Goal: Task Accomplishment & Management: Complete application form

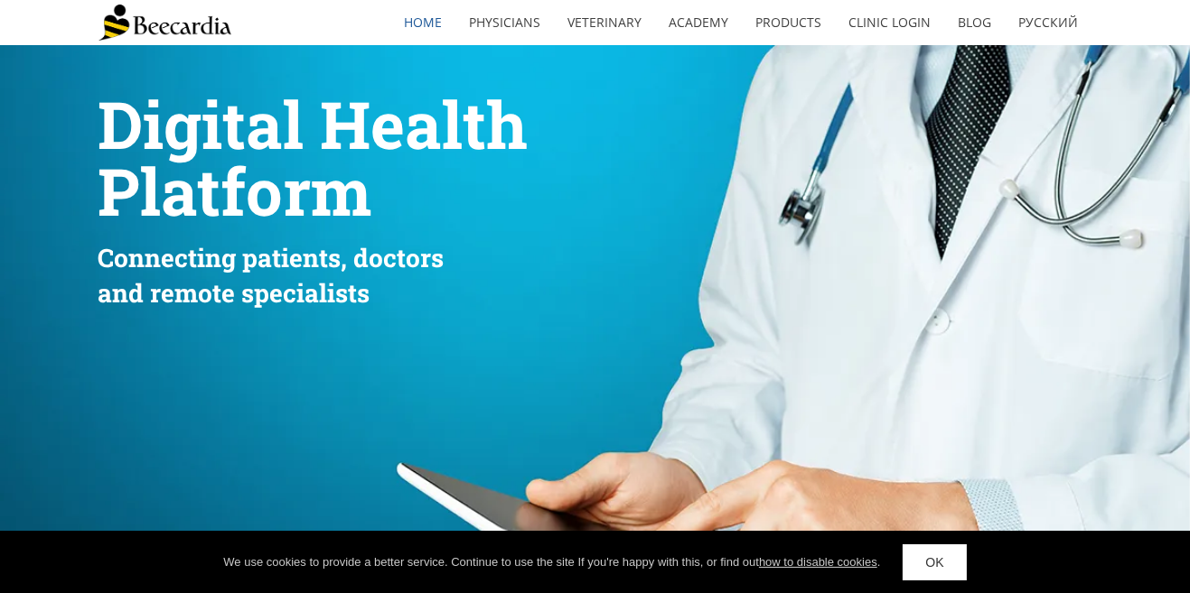
click at [621, 46] on div "Digital Health Platform Connecting patients, doctors and remote specialists" at bounding box center [595, 339] width 1190 height 589
click at [622, 2] on link "Veterinary" at bounding box center [605, 23] width 101 height 42
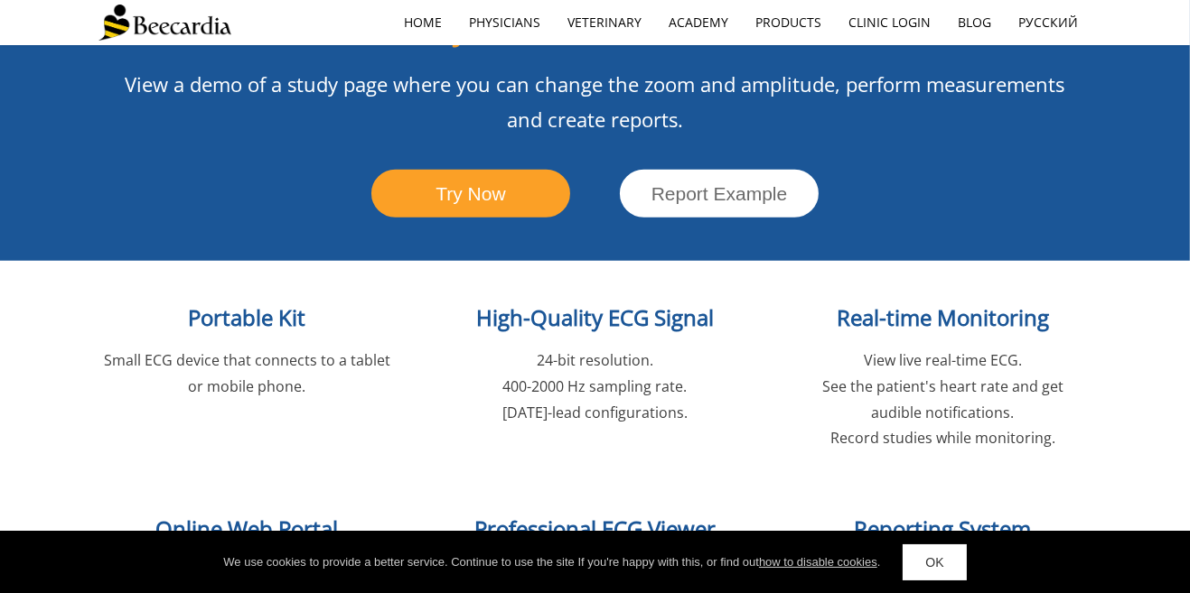
scroll to position [2011, 0]
click at [230, 303] on span "Portable Kit" at bounding box center [247, 318] width 117 height 30
click at [236, 303] on span "Portable Kit" at bounding box center [247, 318] width 117 height 30
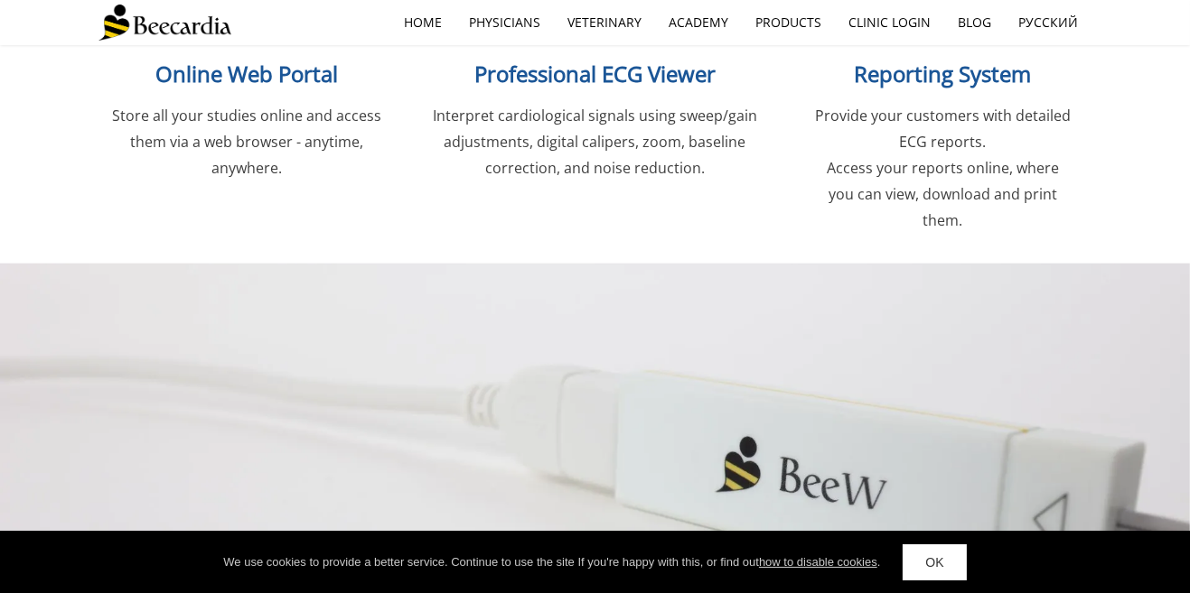
click at [35, 264] on div at bounding box center [595, 540] width 1190 height 552
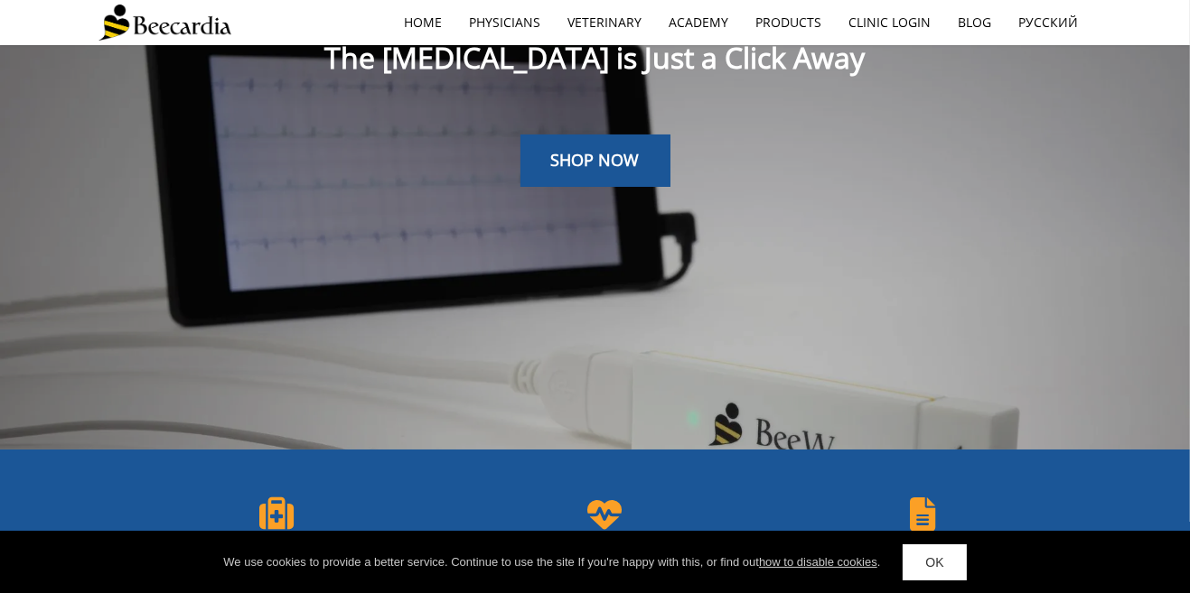
scroll to position [0, 0]
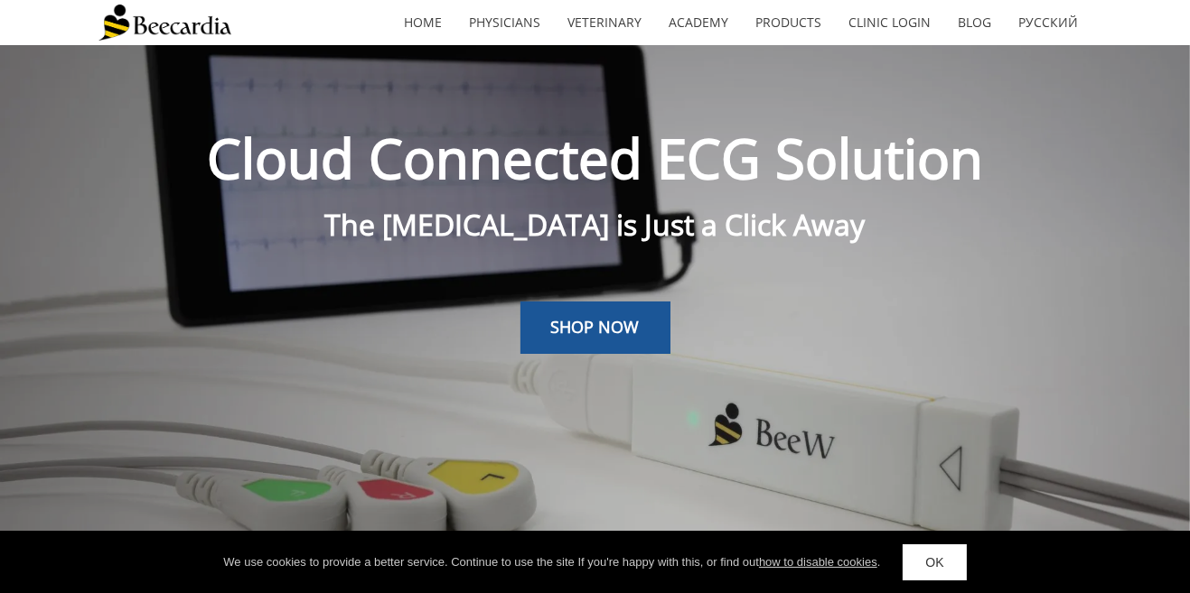
click at [583, 335] on span "SHOP NOW" at bounding box center [595, 327] width 89 height 22
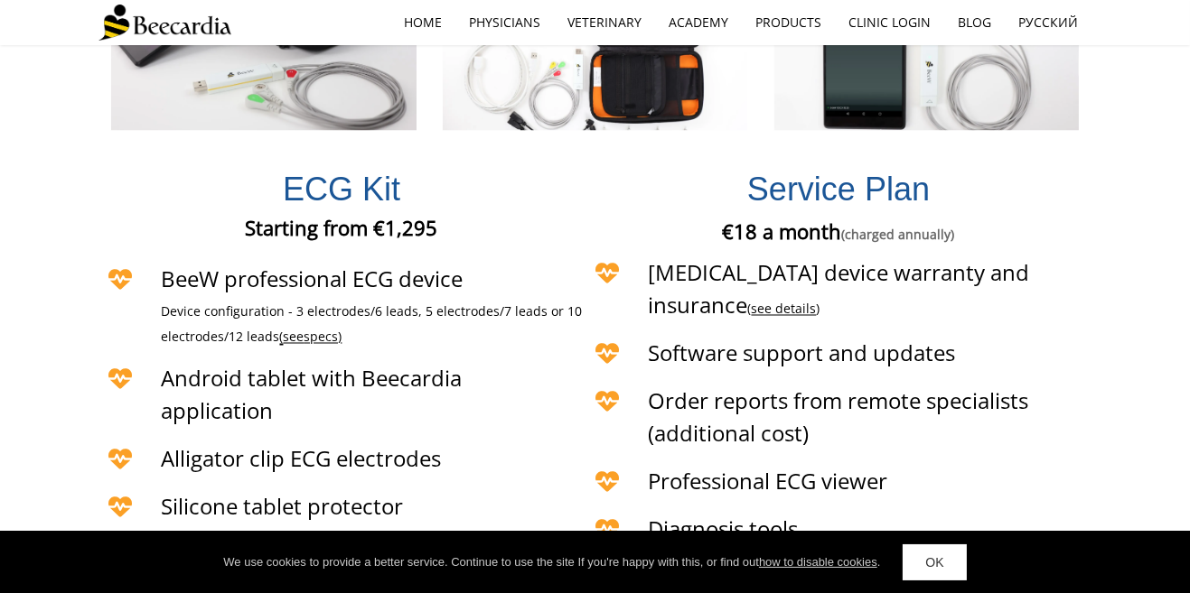
scroll to position [3872, 0]
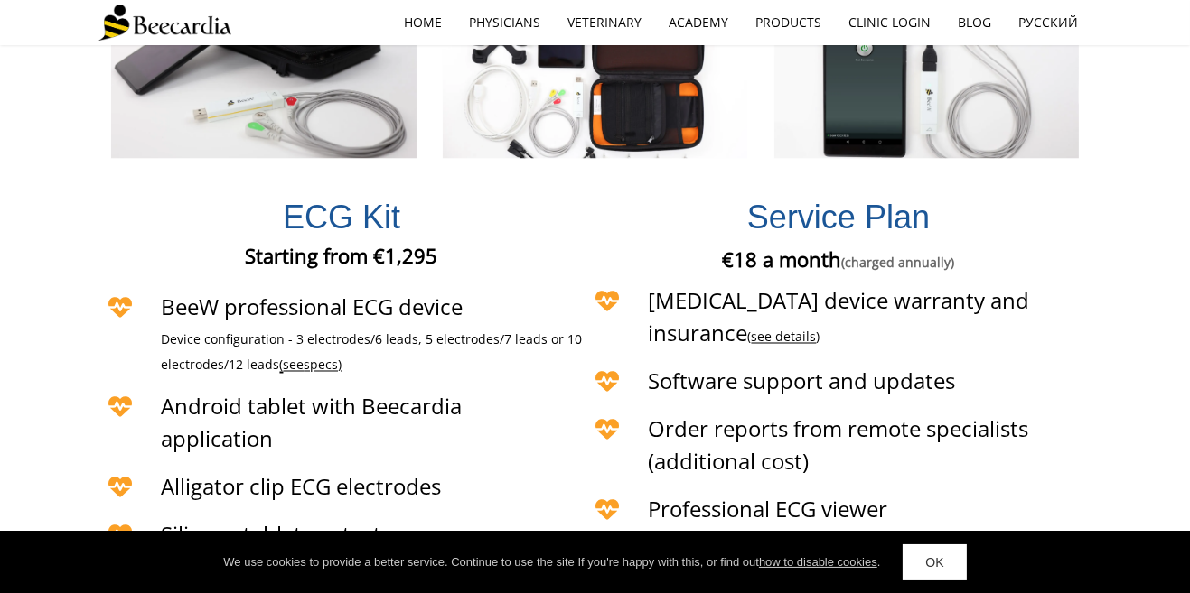
click at [310, 293] on span "BeeW professional ECG device" at bounding box center [313, 308] width 302 height 30
click at [114, 285] on icon at bounding box center [120, 307] width 45 height 45
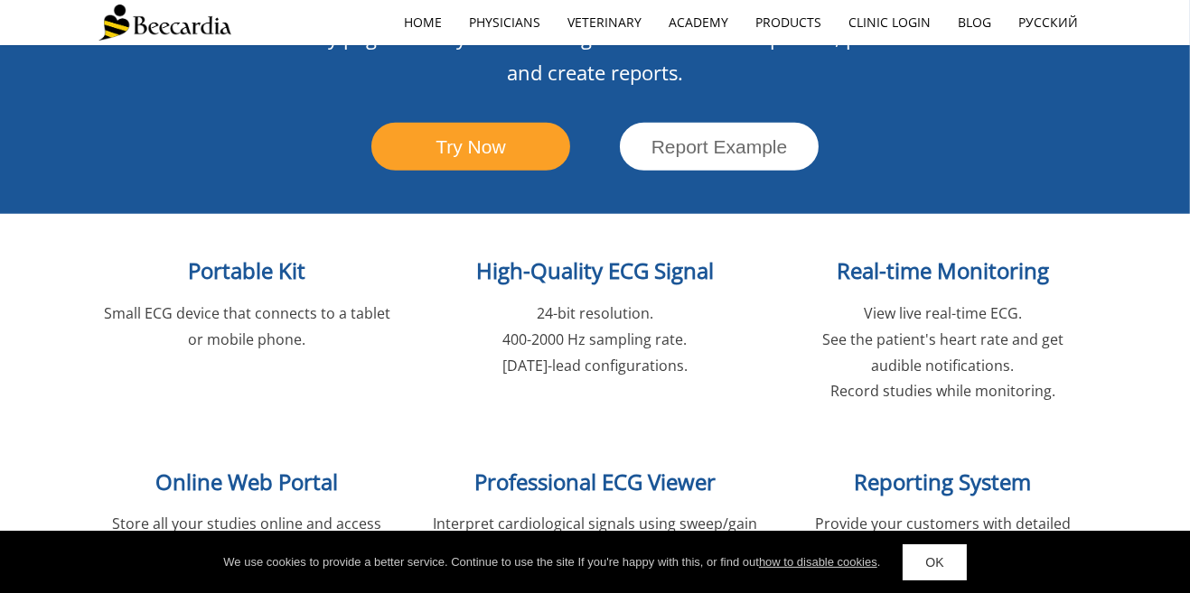
scroll to position [2063, 0]
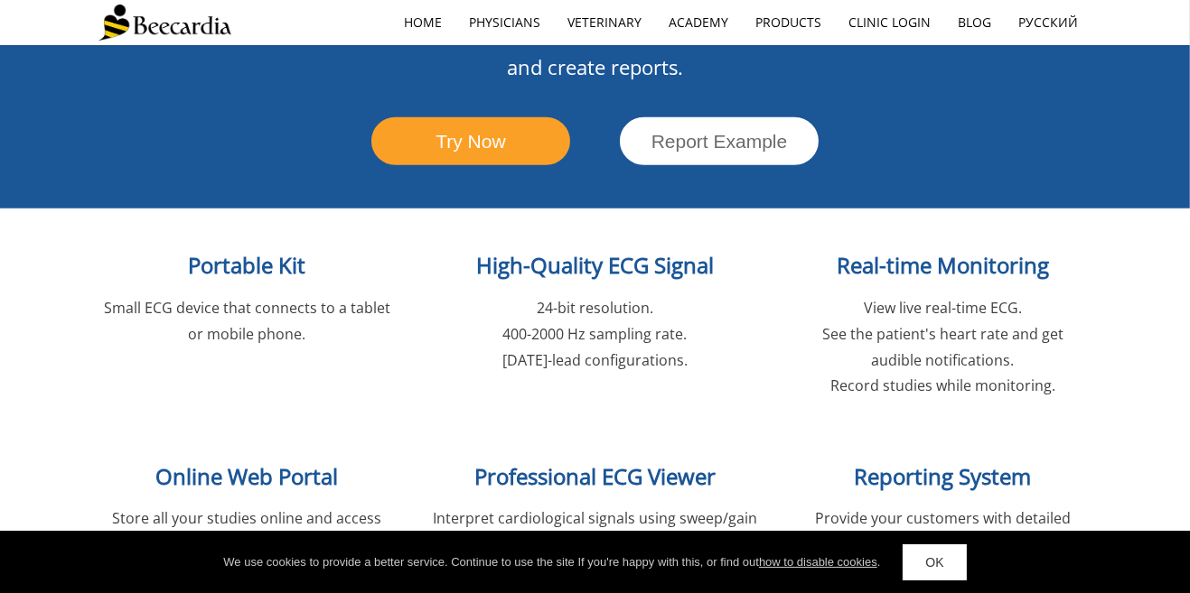
click at [236, 250] on span "Portable Kit" at bounding box center [247, 265] width 117 height 30
click at [221, 250] on span "Portable Kit" at bounding box center [247, 265] width 117 height 30
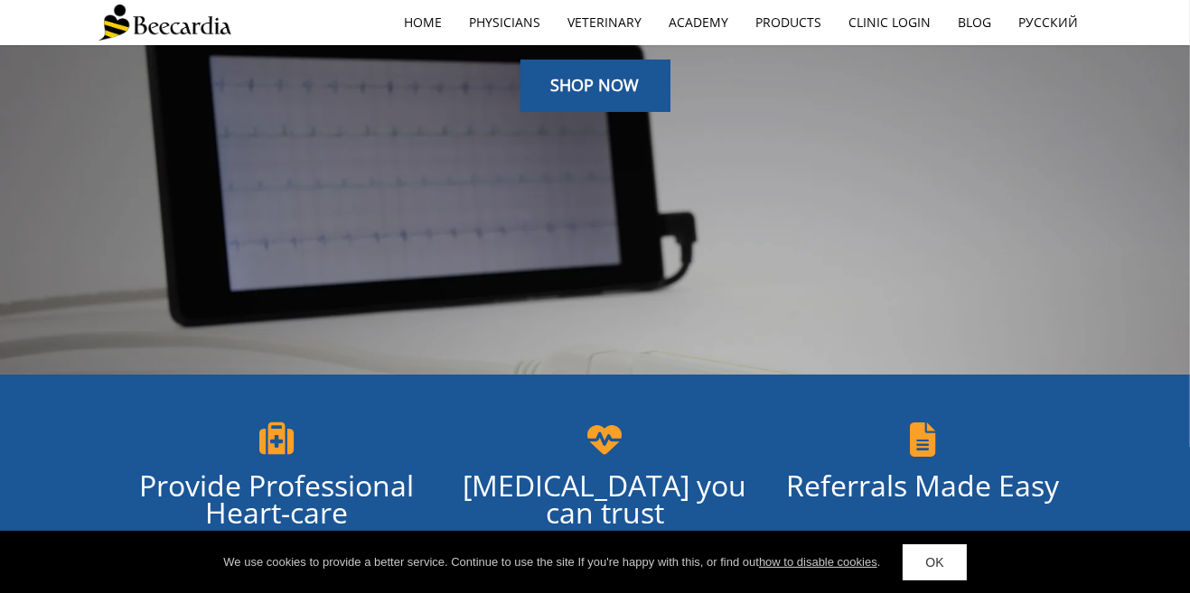
scroll to position [0, 0]
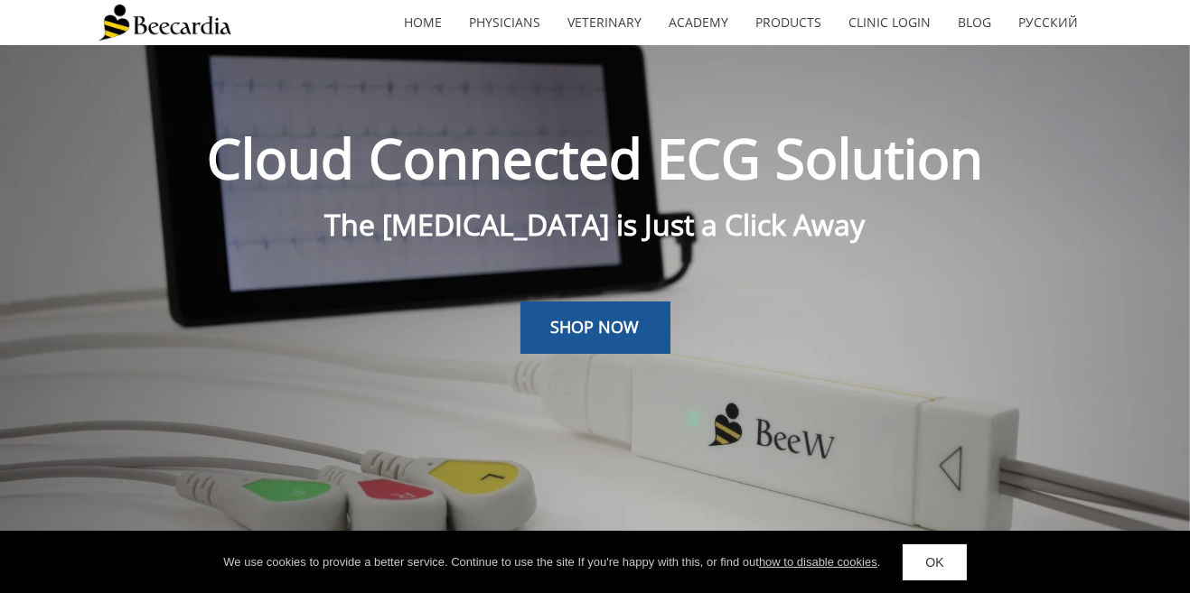
click at [788, 26] on link "Products" at bounding box center [789, 23] width 93 height 42
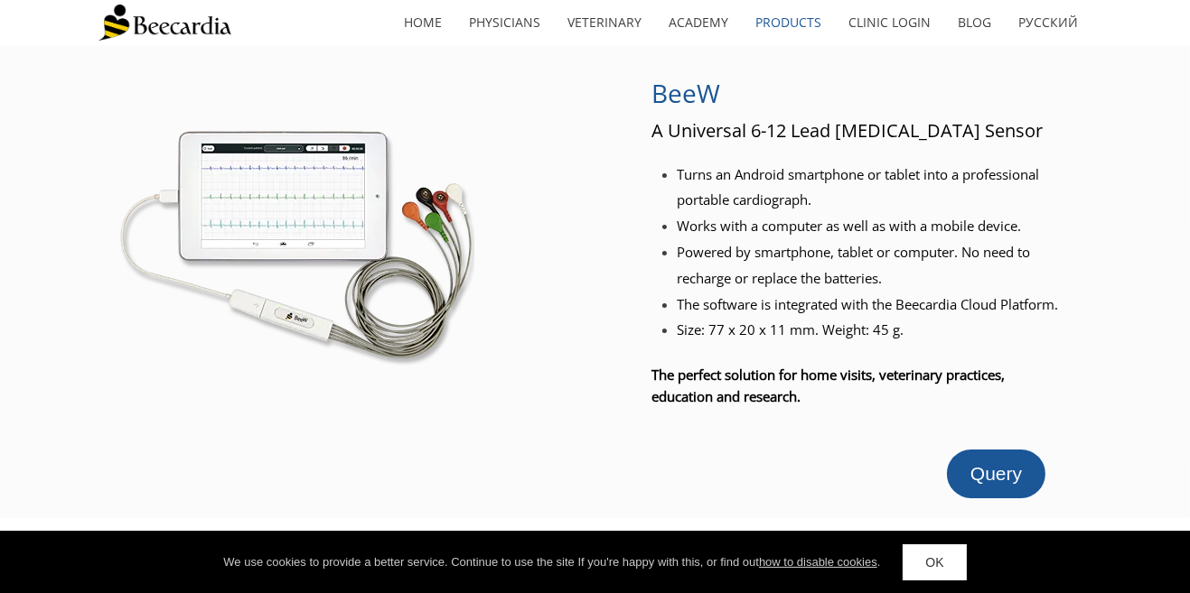
click at [1108, 395] on div at bounding box center [1128, 281] width 124 height 433
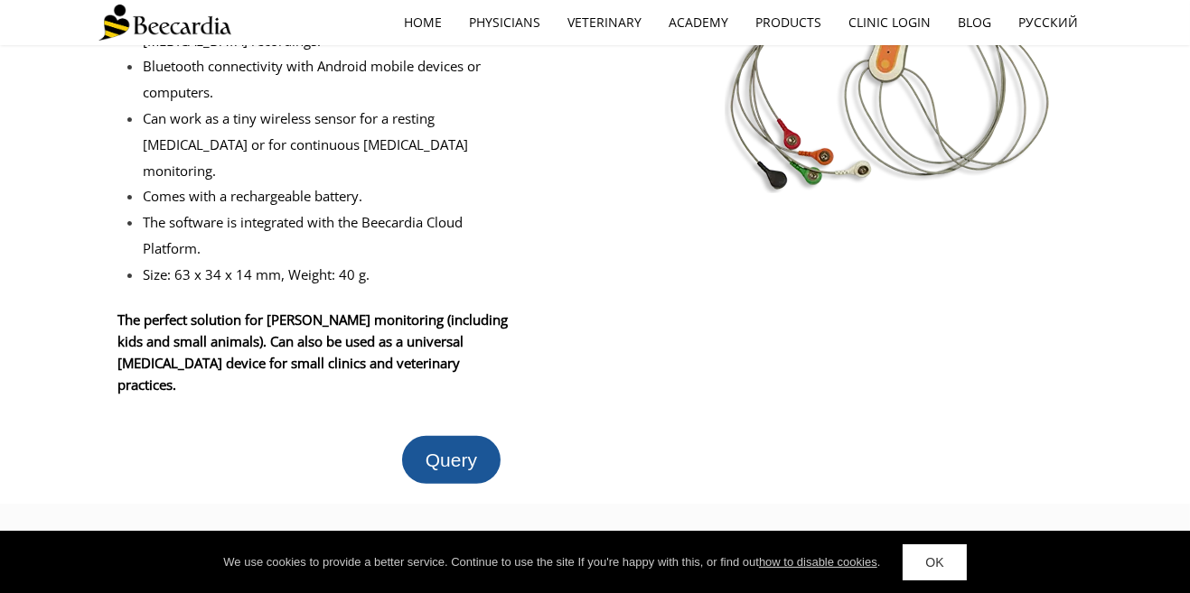
scroll to position [657, 0]
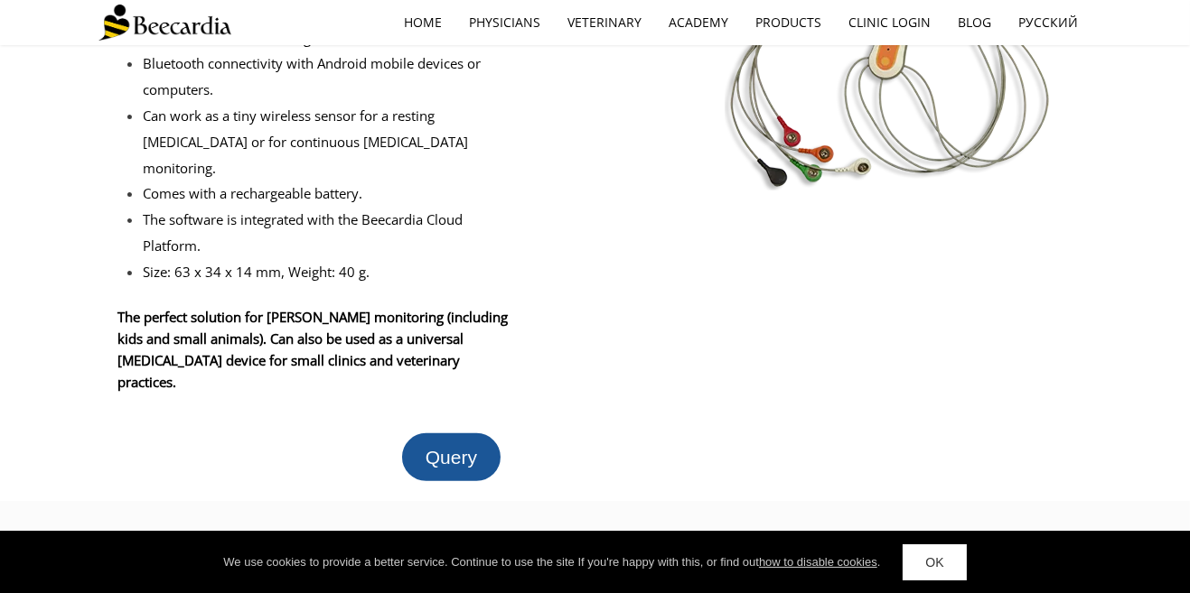
click at [461, 447] on span "Query" at bounding box center [450, 457] width 51 height 21
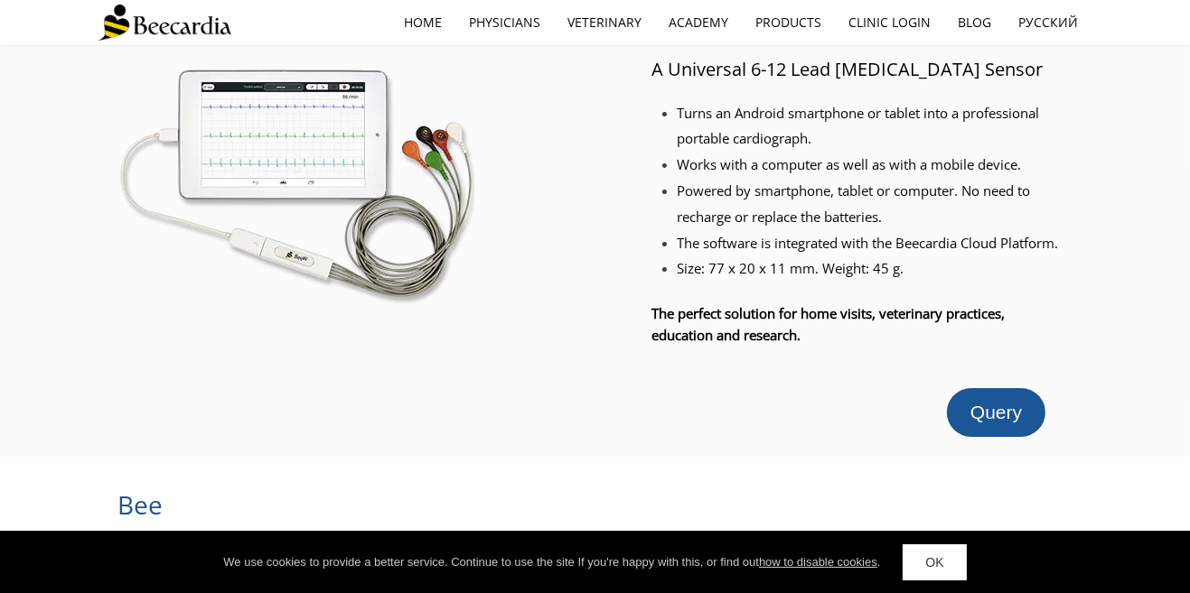
scroll to position [0, 0]
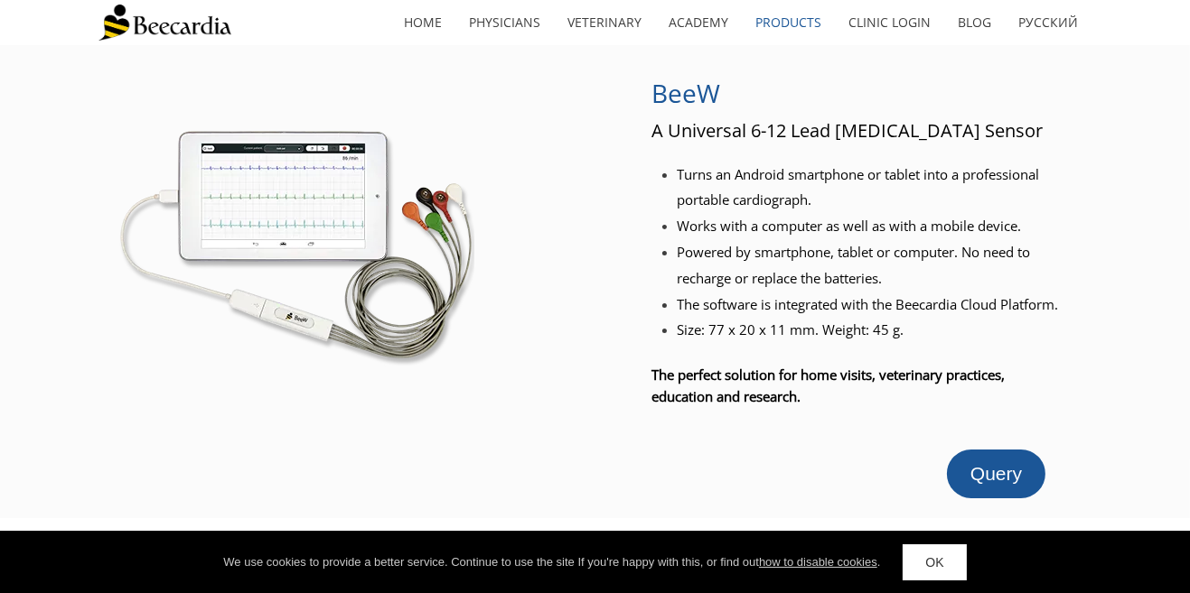
click at [1158, 461] on div at bounding box center [1128, 281] width 124 height 433
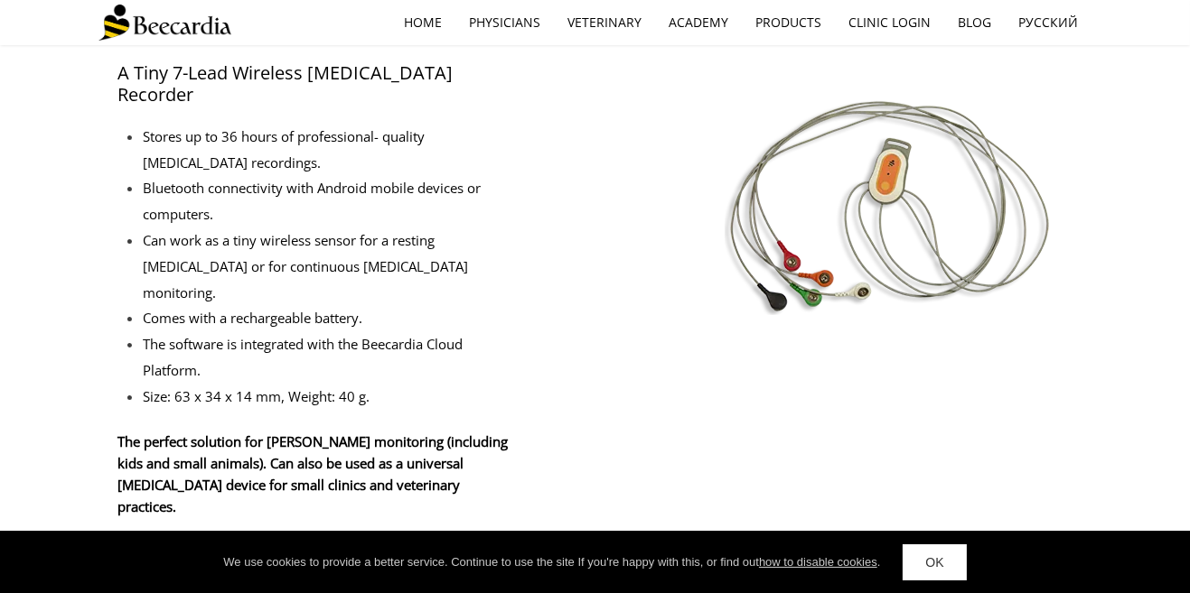
click at [474, 572] on span "Query" at bounding box center [450, 582] width 51 height 21
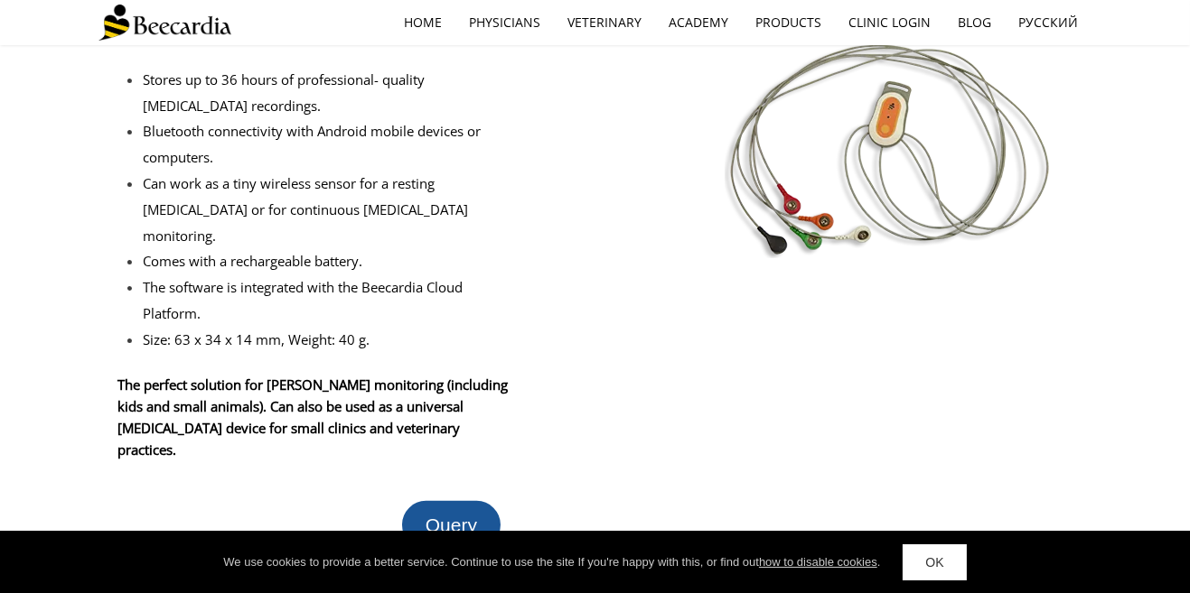
scroll to position [618, 0]
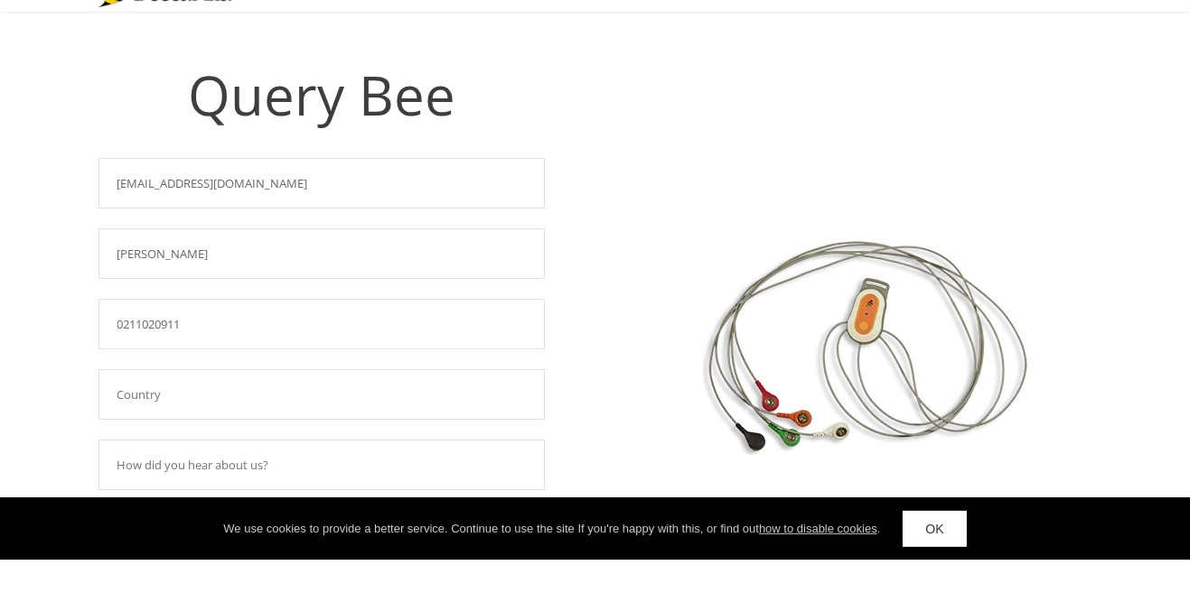
scroll to position [33, 0]
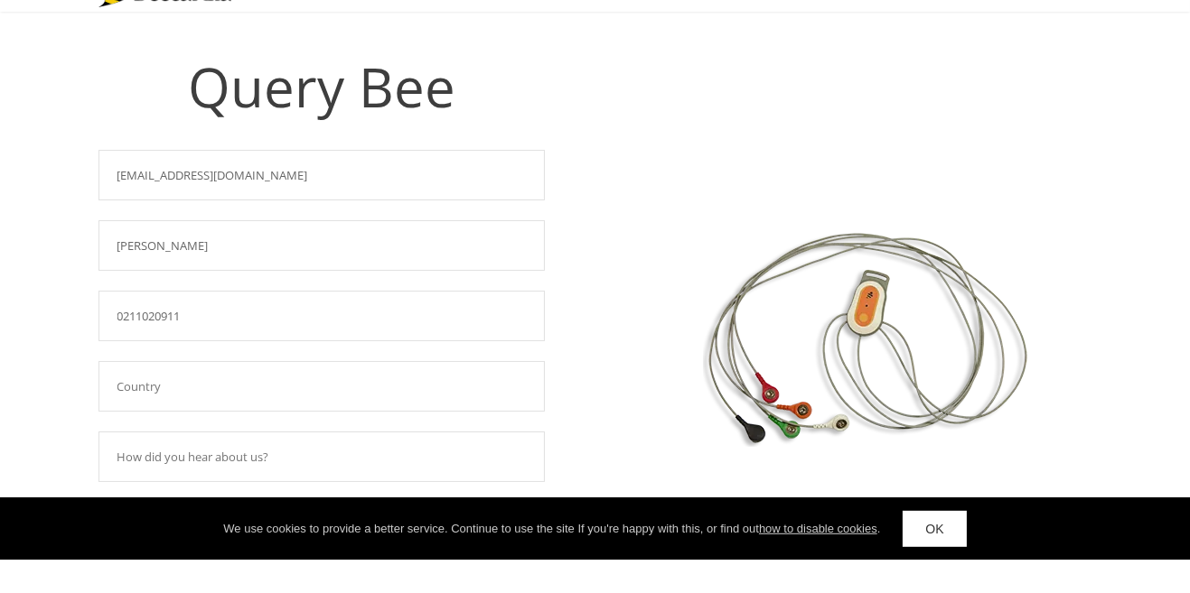
type input "0211020911"
click at [401, 413] on input "text" at bounding box center [321, 420] width 446 height 51
type input "[GEOGRAPHIC_DATA]"
click at [429, 480] on input "text" at bounding box center [321, 490] width 446 height 51
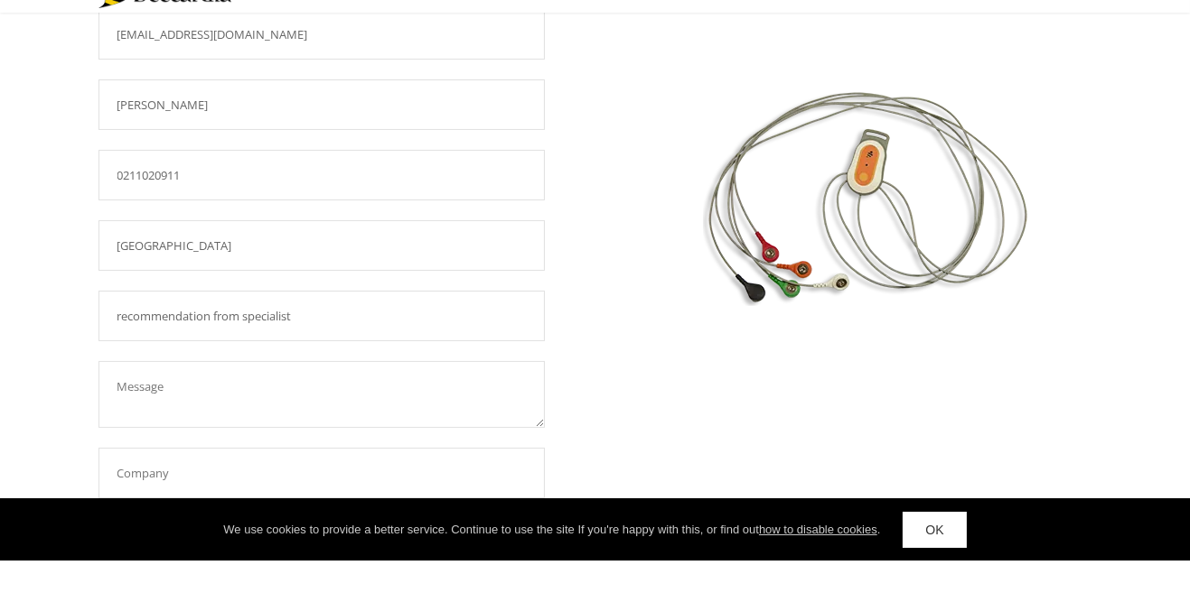
scroll to position [174, 0]
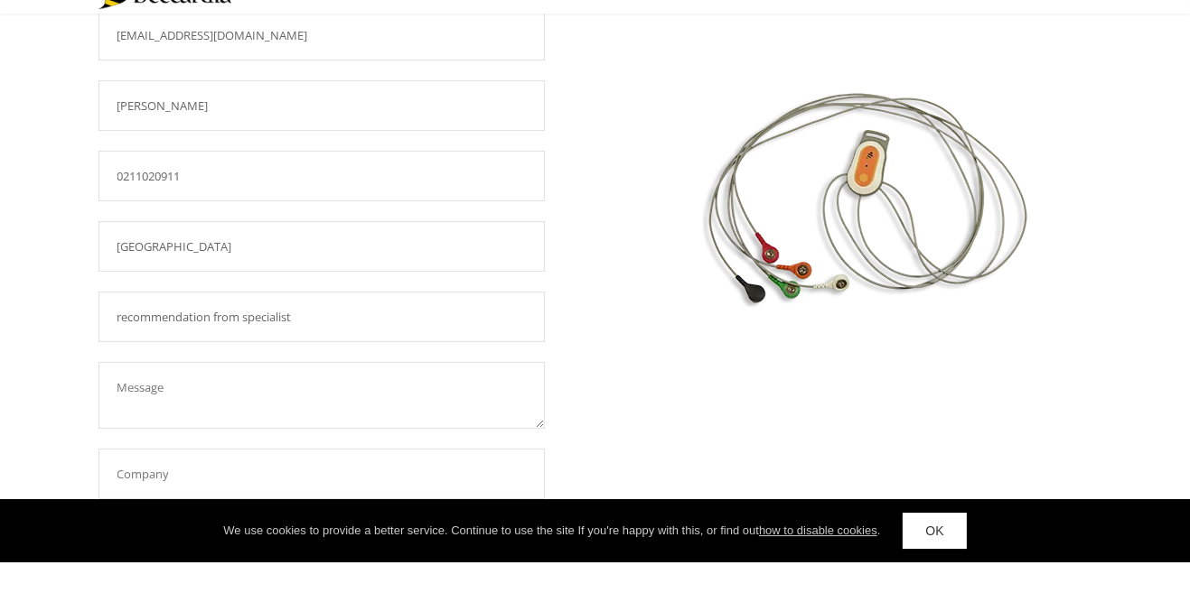
type input "recommendation from specialist"
click at [385, 405] on textarea at bounding box center [321, 427] width 446 height 67
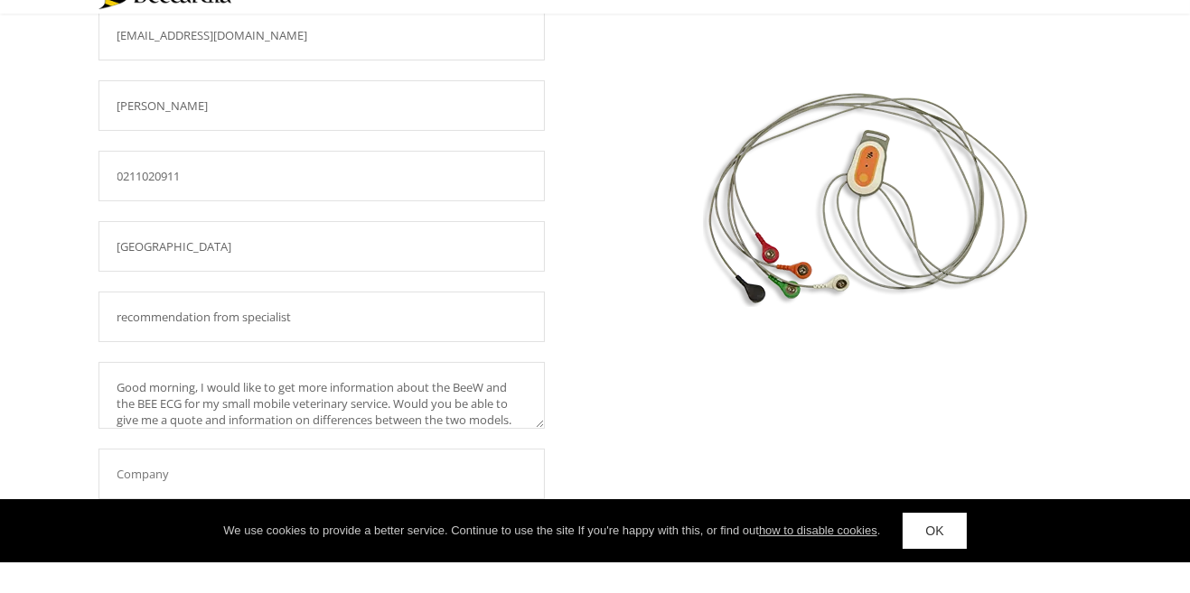
type textarea "Good morning, I would like to get more information about the BeeW and the BEE E…"
click at [441, 491] on input "text" at bounding box center [321, 506] width 446 height 51
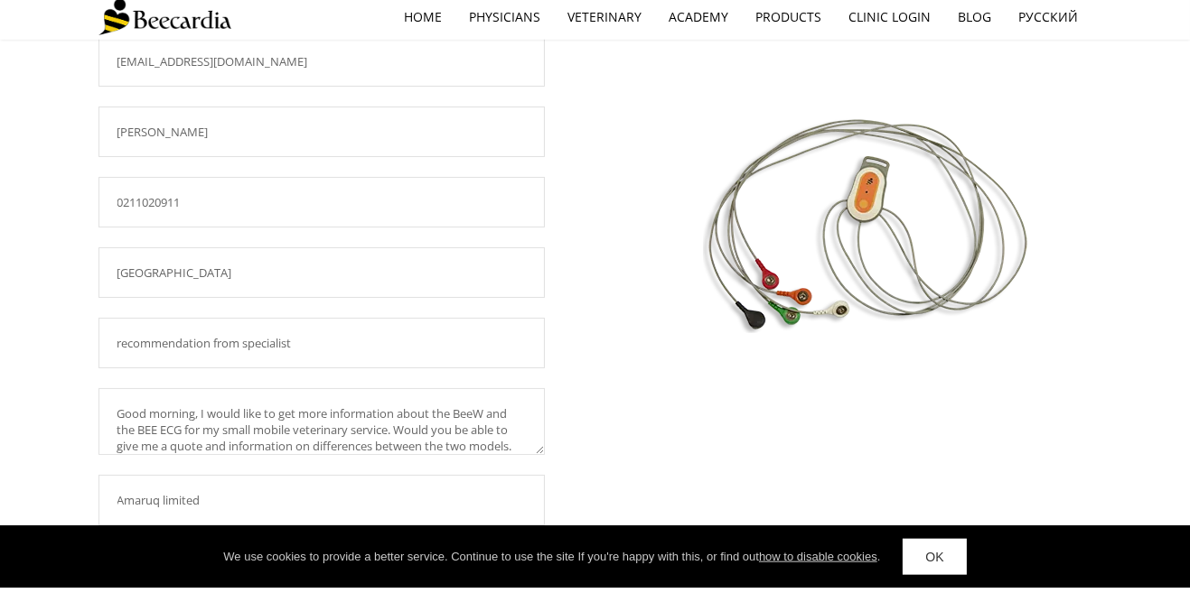
scroll to position [170, 0]
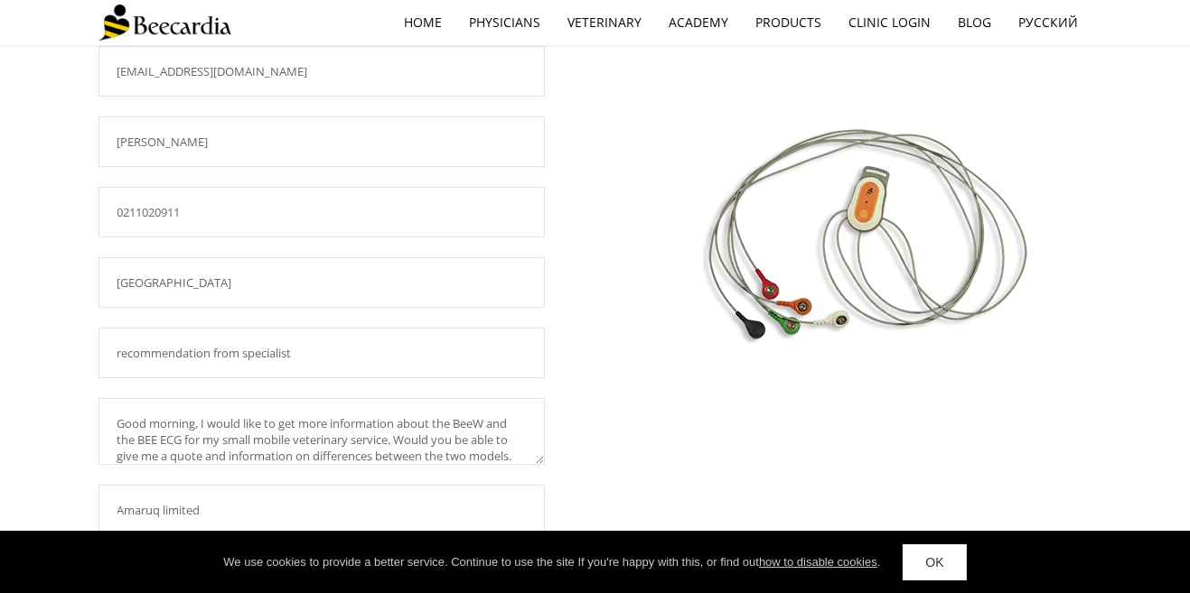
type input "Amaruq limited"
click at [286, 213] on input "0211020911" at bounding box center [321, 212] width 446 height 51
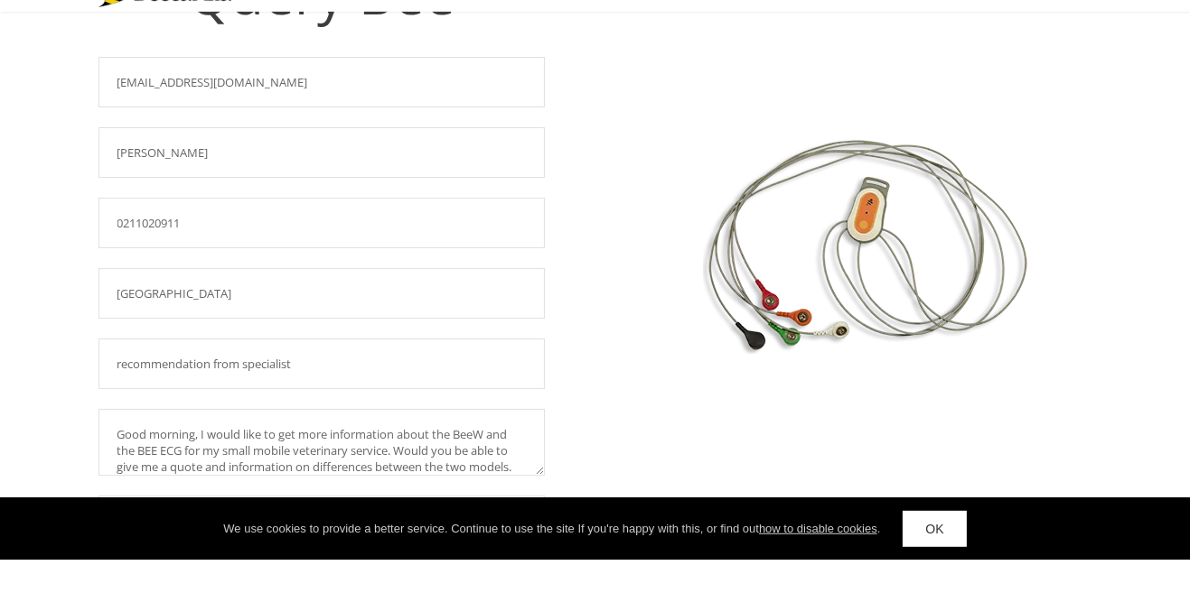
scroll to position [128, 0]
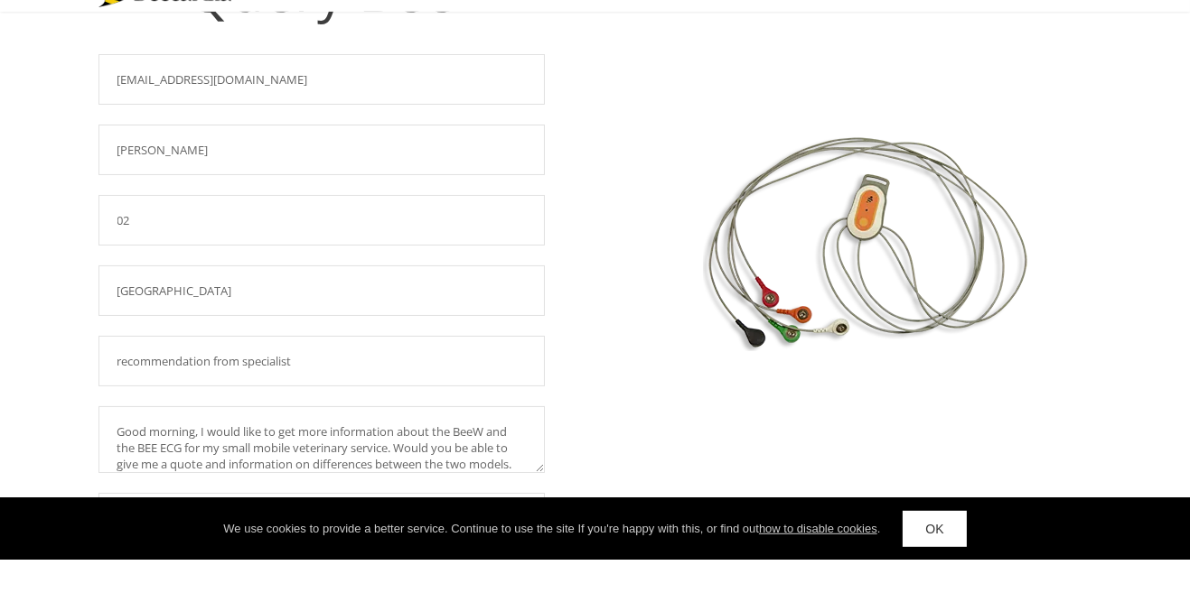
type input "0"
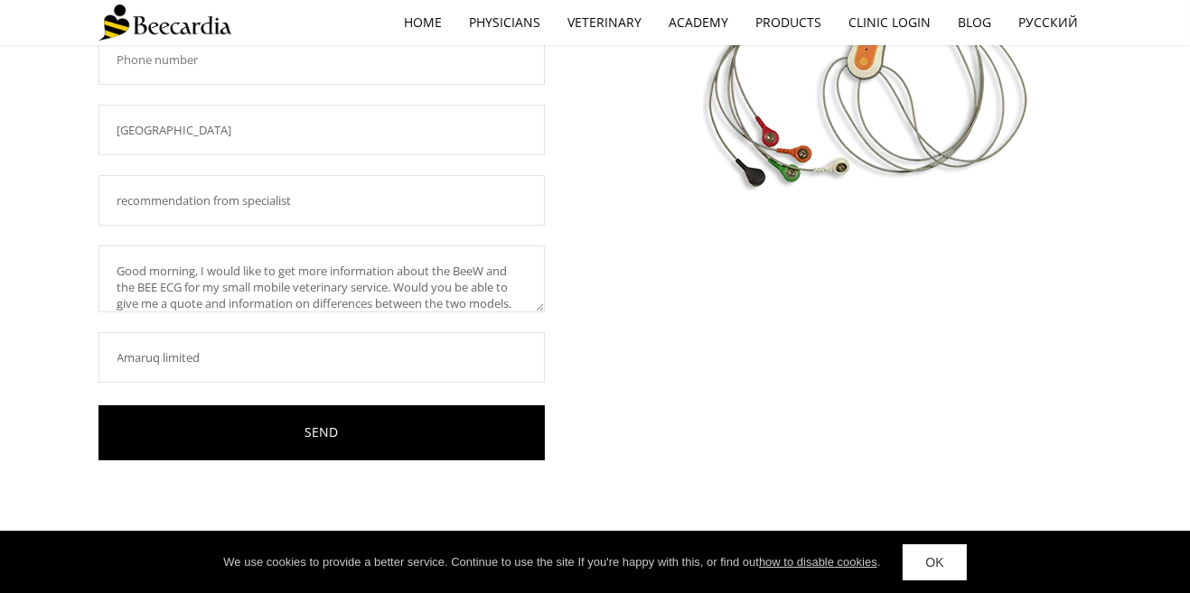
scroll to position [309, 0]
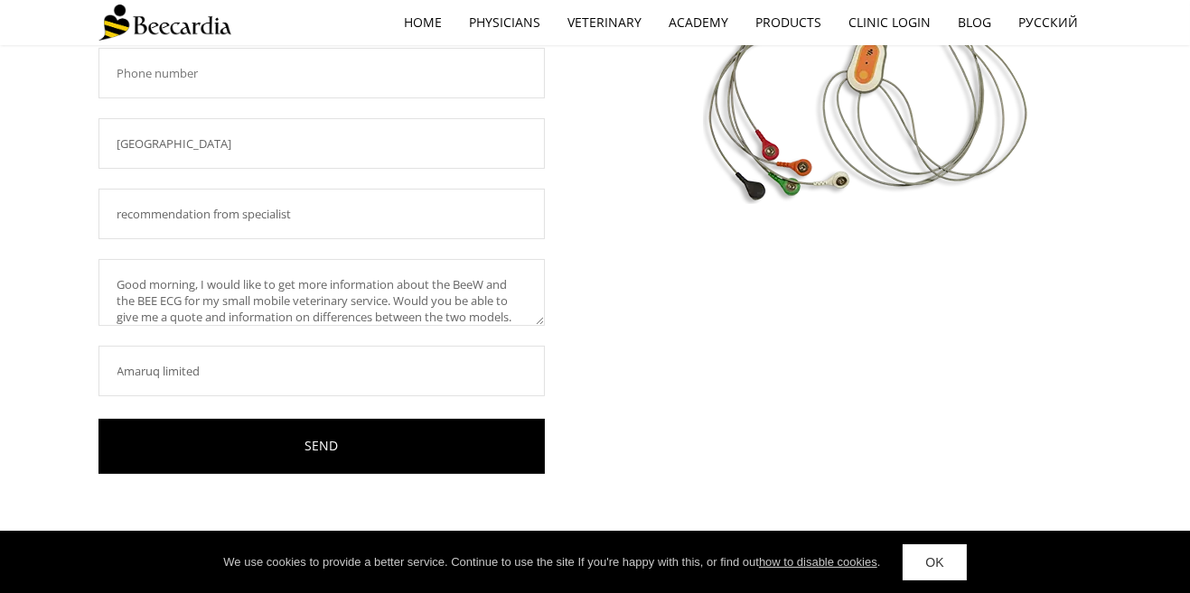
click at [474, 443] on link "SEND" at bounding box center [321, 446] width 446 height 55
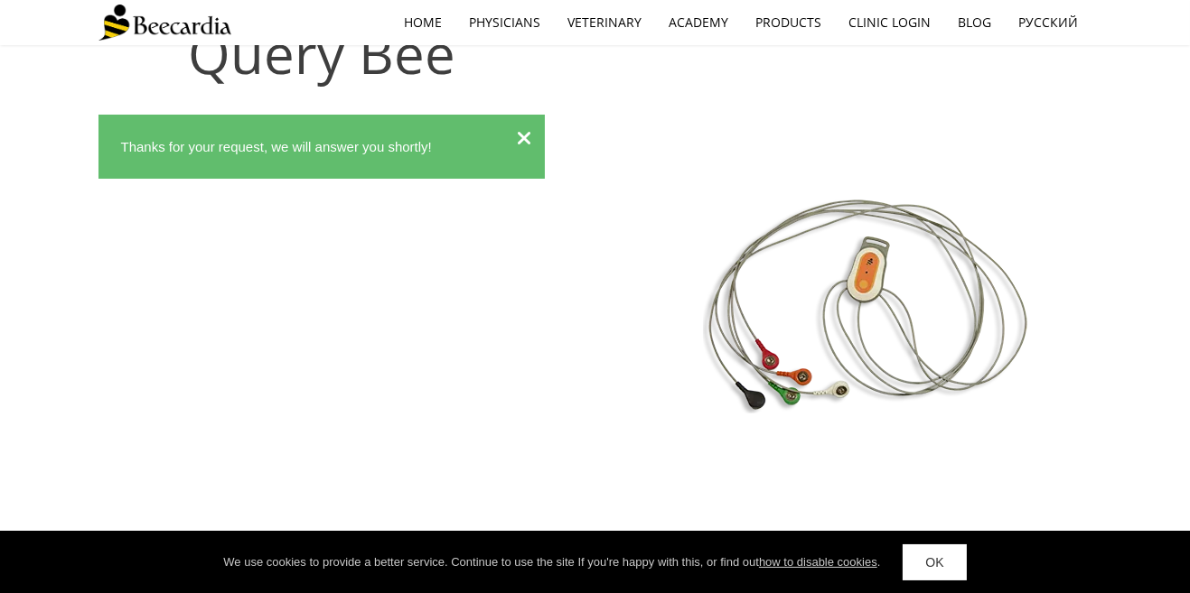
scroll to position [0, 0]
